Goal: Task Accomplishment & Management: Use online tool/utility

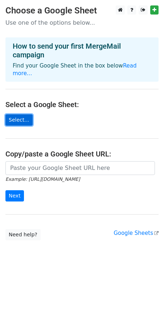
click at [13, 114] on link "Select..." at bounding box center [18, 119] width 27 height 11
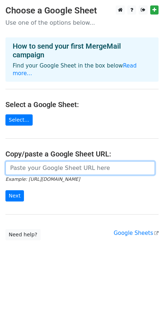
click at [43, 161] on input "url" at bounding box center [79, 168] width 149 height 14
click at [14, 161] on input "url" at bounding box center [79, 168] width 149 height 14
paste input "https://docs.google.com/spreadsheets/d/1DCSqbUSK7NtdGdiQy_Uj-z4Mfc645mto/edit?g…"
type input "https://docs.google.com/spreadsheets/d/1DCSqbUSK7NtdGdiQy_Uj-z4Mfc645mto/edit?g…"
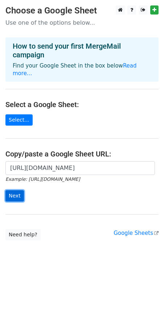
scroll to position [0, 0]
click at [16, 190] on input "Next" at bounding box center [14, 195] width 18 height 11
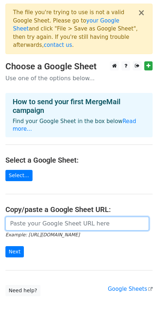
click at [40, 216] on input "url" at bounding box center [77, 223] width 144 height 14
paste input "https://docs.google.com/spreadsheets/d/1H2bovd_Y2nW6AKkqSpeb1m0Hp3oAGNgJPYF1EKT…"
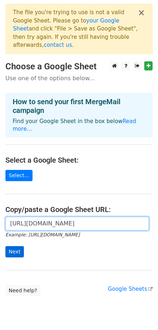
type input "https://docs.google.com/spreadsheets/d/1H2bovd_Y2nW6AKkqSpeb1m0Hp3oAGNgJPYF1EKT…"
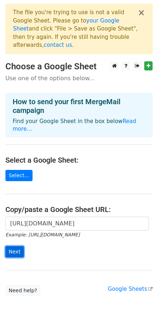
scroll to position [0, 0]
click at [14, 246] on input "Next" at bounding box center [14, 251] width 18 height 11
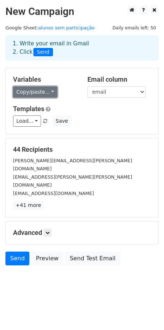
click at [46, 92] on link "Copy/paste..." at bounding box center [35, 91] width 44 height 11
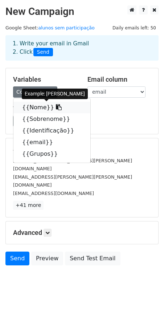
click at [33, 106] on link "{{Nome}}" at bounding box center [51, 108] width 77 height 12
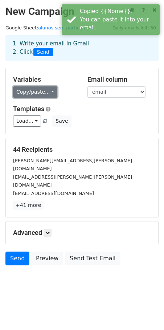
click at [43, 92] on link "Copy/paste..." at bounding box center [35, 91] width 44 height 11
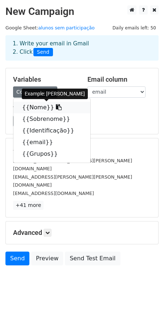
click at [39, 107] on link "{{Nome}}" at bounding box center [51, 108] width 77 height 12
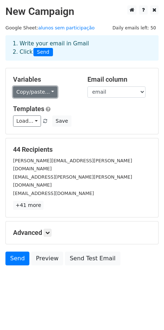
click at [34, 90] on link "Copy/paste..." at bounding box center [35, 91] width 44 height 11
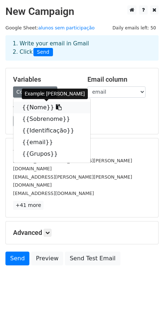
click at [30, 108] on link "{{Nome}}" at bounding box center [51, 108] width 77 height 12
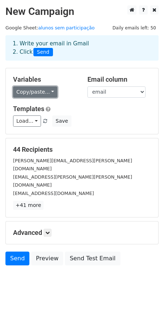
click at [35, 91] on link "Copy/paste..." at bounding box center [35, 91] width 44 height 11
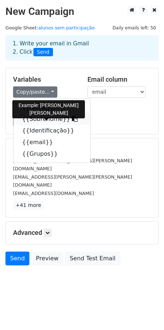
click at [32, 120] on link "{{Sobrenome}}" at bounding box center [51, 119] width 77 height 12
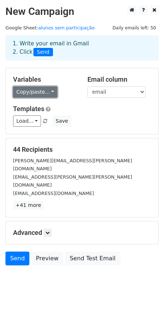
click at [28, 90] on link "Copy/paste..." at bounding box center [35, 91] width 44 height 11
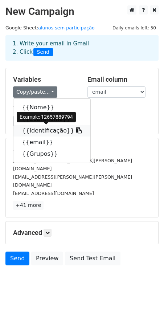
click at [33, 135] on link "{{Identificação}}" at bounding box center [51, 131] width 77 height 12
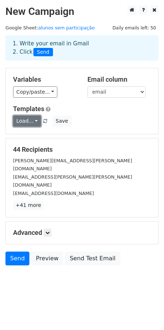
click at [34, 121] on link "Load..." at bounding box center [27, 120] width 28 height 11
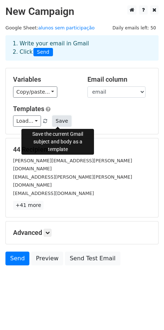
click at [59, 121] on button "Save" at bounding box center [61, 120] width 19 height 11
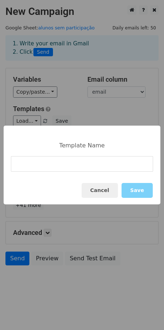
click at [47, 162] on input at bounding box center [82, 164] width 142 height 16
type input "Alunos sem presença"
click at [141, 191] on button "Save" at bounding box center [136, 190] width 31 height 15
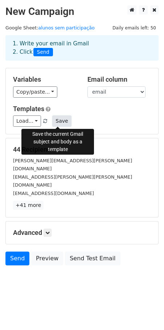
click at [62, 118] on button "Save" at bounding box center [61, 120] width 19 height 11
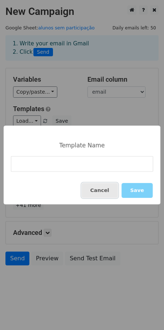
click at [107, 190] on button "Cancel" at bounding box center [100, 190] width 36 height 15
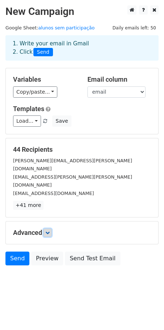
click at [49, 230] on icon at bounding box center [47, 232] width 4 height 4
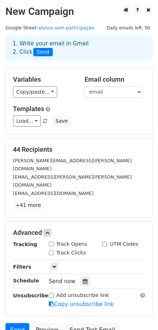
click at [51, 250] on input "Track Clicks" at bounding box center [51, 252] width 5 height 5
checkbox input "true"
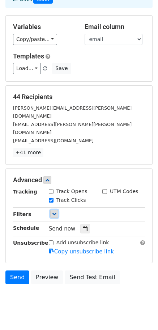
click at [56, 210] on link at bounding box center [54, 214] width 8 height 8
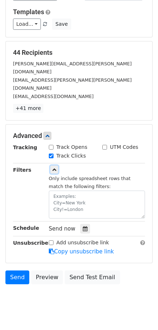
scroll to position [96, 0]
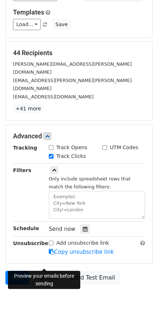
click at [44, 270] on link "Preview" at bounding box center [47, 277] width 32 height 14
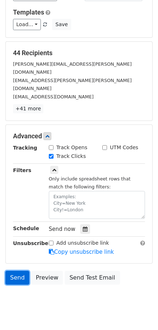
click at [16, 270] on link "Send" at bounding box center [17, 277] width 24 height 14
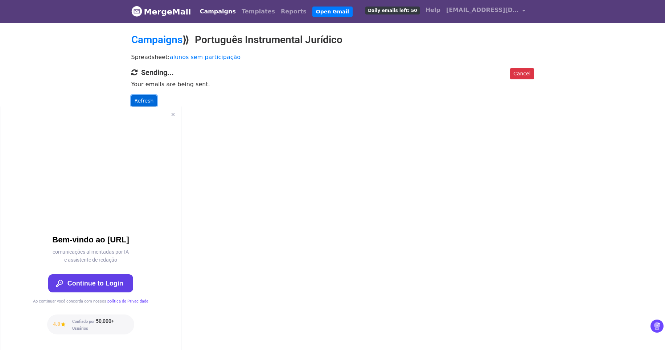
click at [138, 100] on link "Refresh" at bounding box center [144, 100] width 26 height 11
